Goal: Contribute content: Add original content to the website for others to see

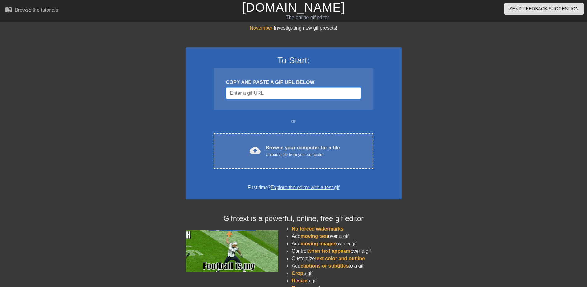
click at [254, 96] on input "Username" at bounding box center [293, 93] width 135 height 12
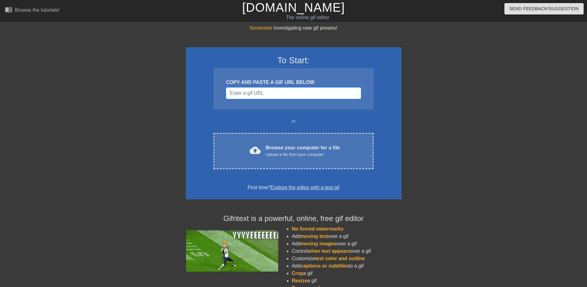
click at [263, 94] on input "Username" at bounding box center [293, 93] width 135 height 12
paste input "[URL][DOMAIN_NAME]"
type input "[URL][DOMAIN_NAME]"
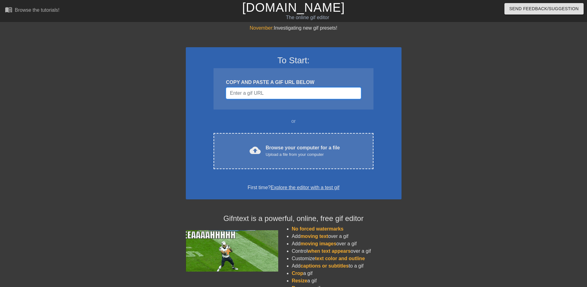
click at [254, 91] on input "Username" at bounding box center [293, 93] width 135 height 12
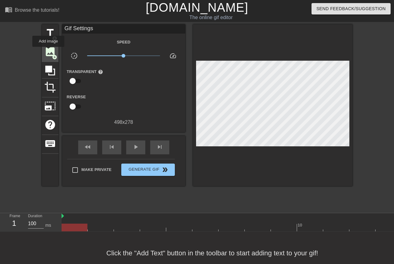
click at [48, 51] on span "image" at bounding box center [50, 52] width 12 height 12
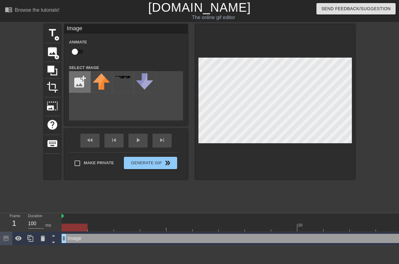
click at [78, 78] on input "file" at bounding box center [79, 81] width 21 height 21
click at [79, 83] on input "file" at bounding box center [79, 81] width 21 height 21
type input "C:\fakepath\ch-santa-plush-hat-beee9ca8-1a5c-4afd-9682-b38808b763e1-jpgrenditio…"
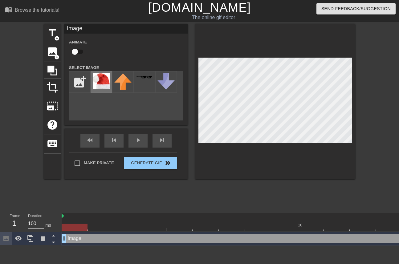
click at [101, 86] on img at bounding box center [101, 81] width 17 height 16
click at [330, 162] on div at bounding box center [275, 101] width 160 height 155
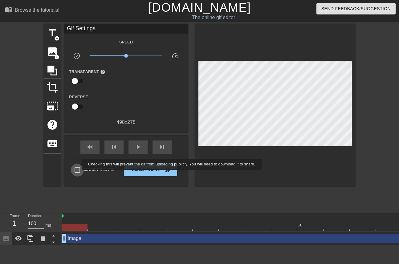
click at [78, 164] on input "Make Private" at bounding box center [77, 170] width 13 height 13
checkbox input "true"
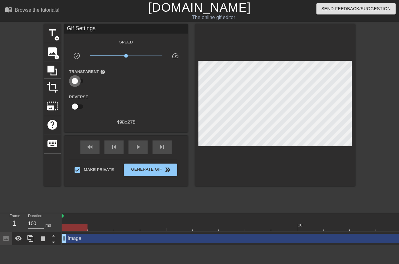
drag, startPoint x: 76, startPoint y: 81, endPoint x: 79, endPoint y: 81, distance: 3.1
click at [83, 81] on input "checkbox" at bounding box center [74, 81] width 35 height 12
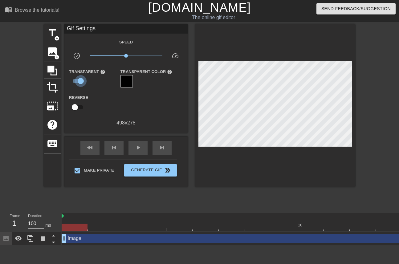
drag, startPoint x: 79, startPoint y: 82, endPoint x: 72, endPoint y: 82, distance: 7.7
click at [72, 82] on input "checkbox" at bounding box center [80, 81] width 35 height 12
checkbox input "false"
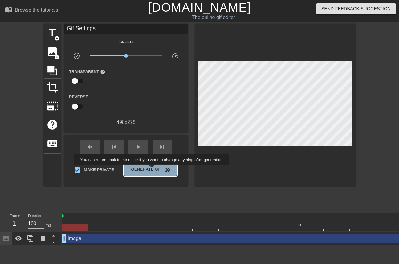
click at [152, 170] on span "Generate Gif double_arrow" at bounding box center [150, 169] width 48 height 7
